Goal: Task Accomplishment & Management: Manage account settings

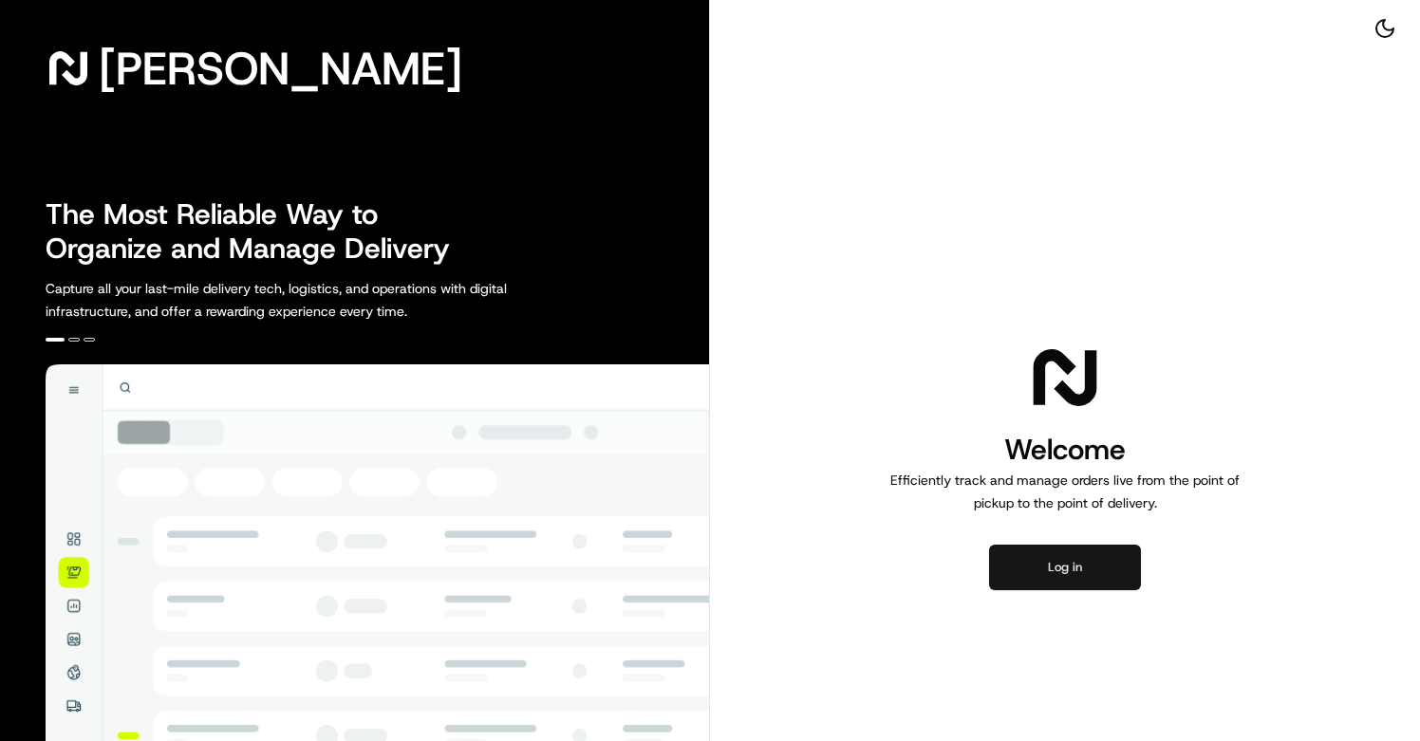
click at [1012, 554] on button "Log in" at bounding box center [1065, 568] width 152 height 46
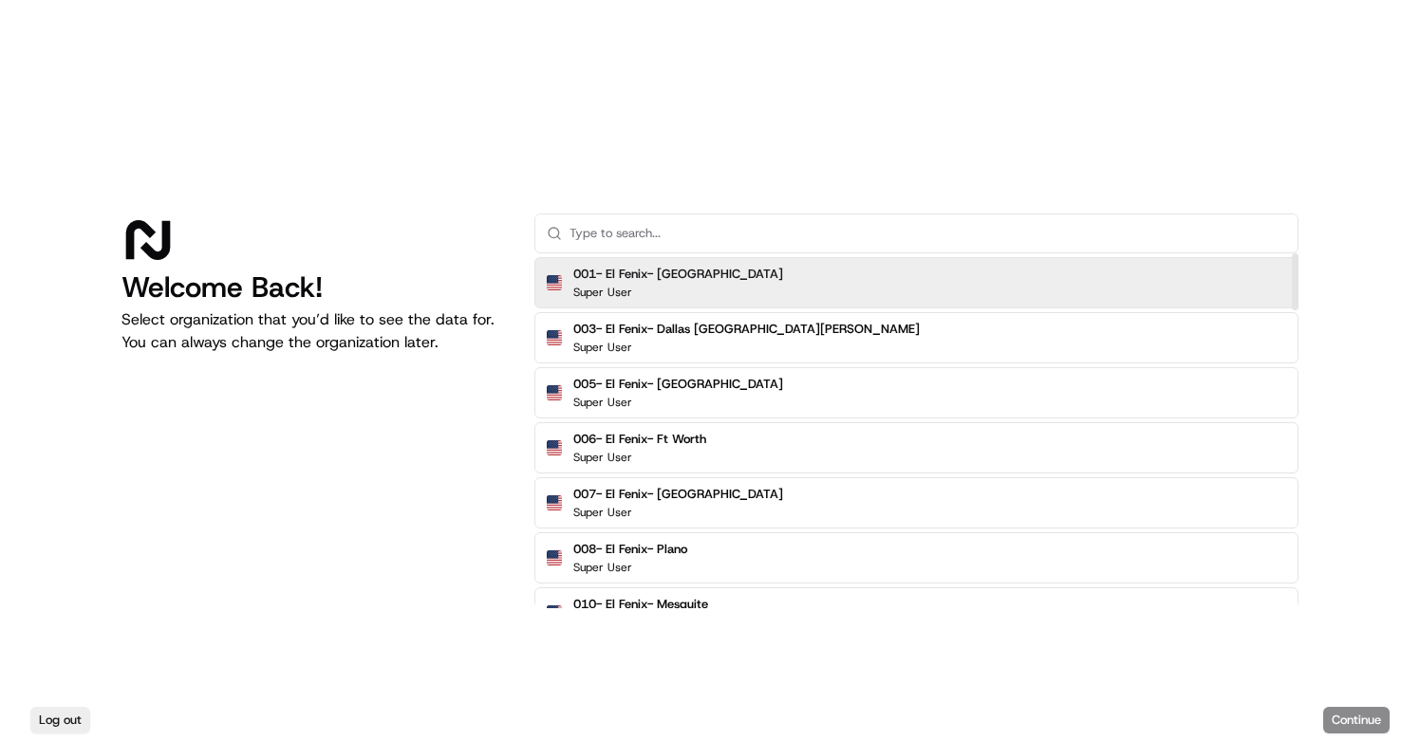
click at [913, 242] on input "text" at bounding box center [927, 233] width 717 height 38
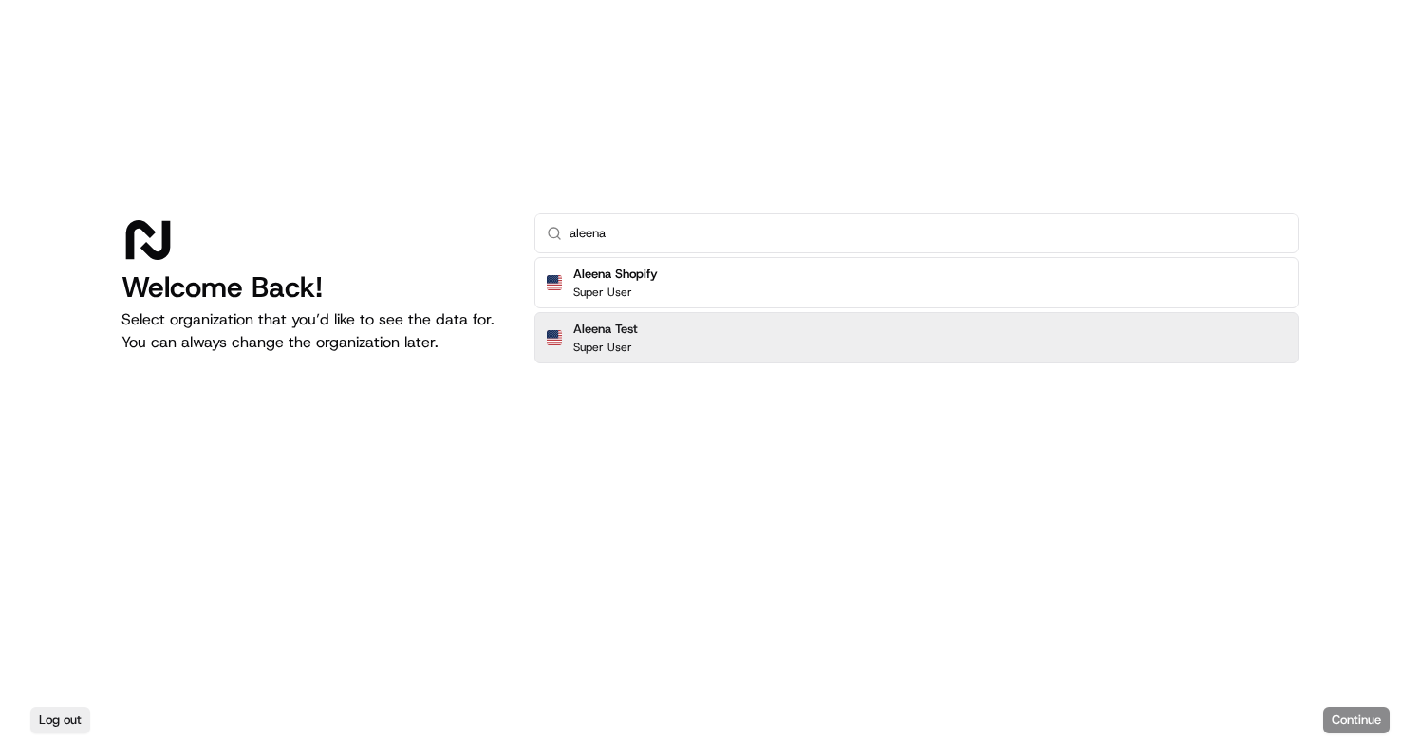
type input "aleena"
click at [629, 355] on div "Aleena Test Super User" at bounding box center [916, 337] width 764 height 51
click at [1360, 711] on button "Continue" at bounding box center [1356, 720] width 66 height 27
